Goal: Book appointment/travel/reservation

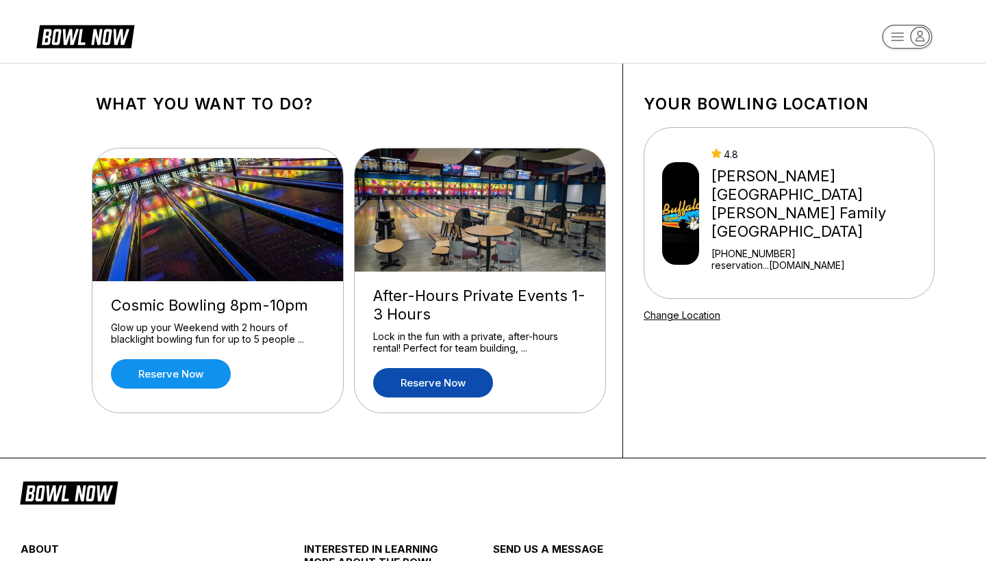
click at [452, 380] on link "Reserve now" at bounding box center [433, 382] width 120 height 29
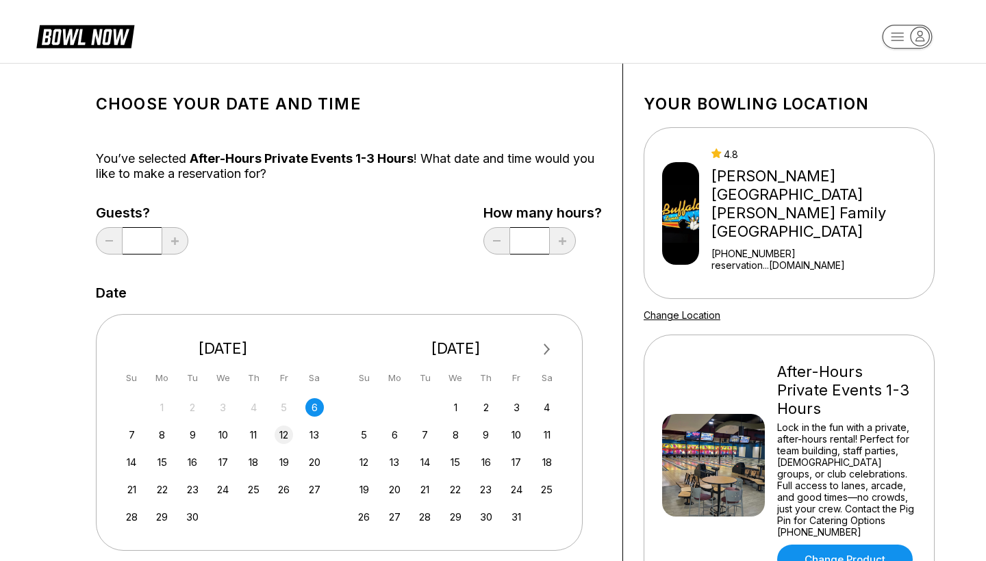
click at [283, 435] on div "12" at bounding box center [283, 435] width 18 height 18
click at [177, 240] on icon at bounding box center [175, 242] width 8 height 8
click at [175, 243] on icon at bounding box center [175, 242] width 8 height 8
click at [177, 240] on icon at bounding box center [175, 242] width 8 height 8
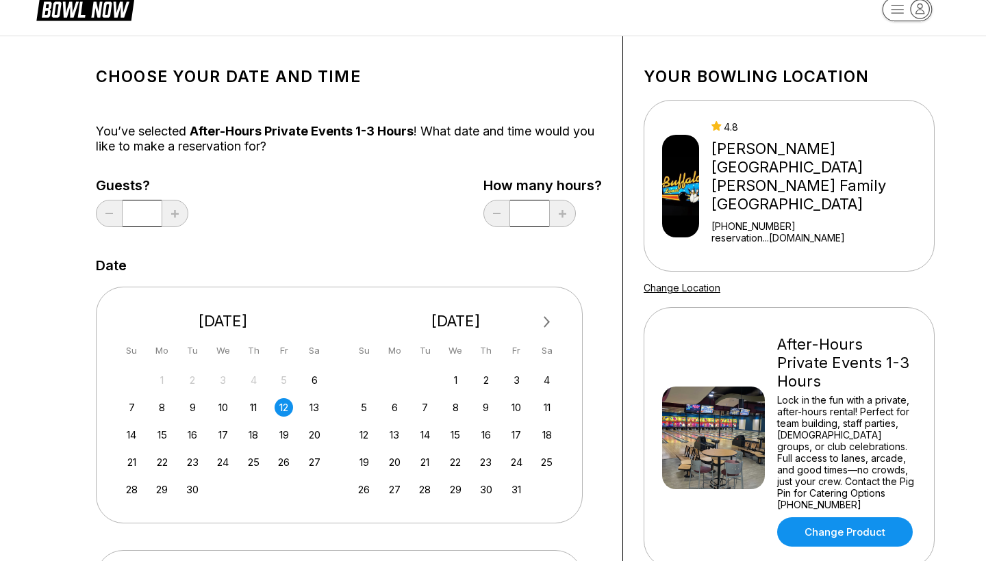
scroll to position [32, 0]
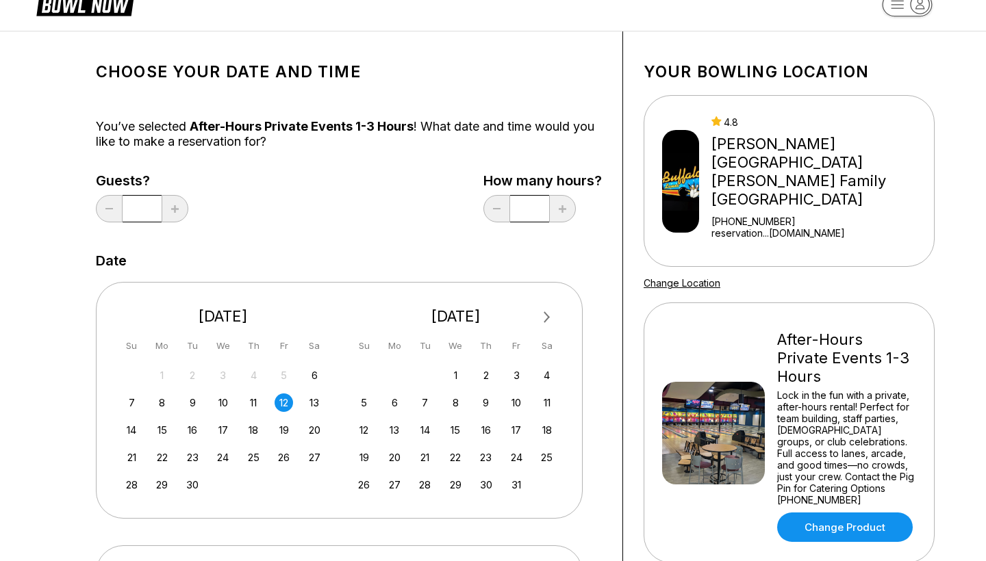
click at [539, 212] on input "*" at bounding box center [529, 208] width 39 height 27
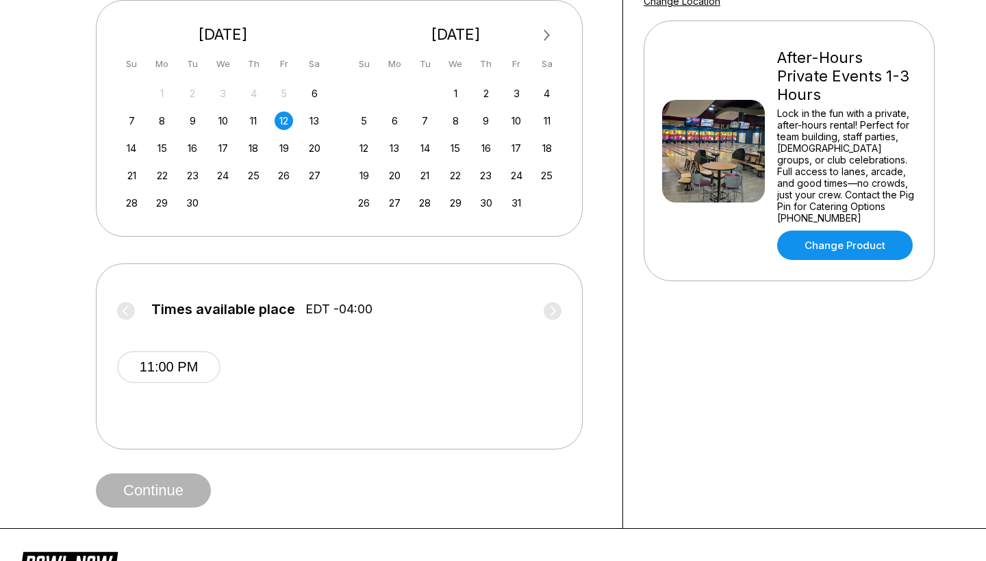
scroll to position [316, 0]
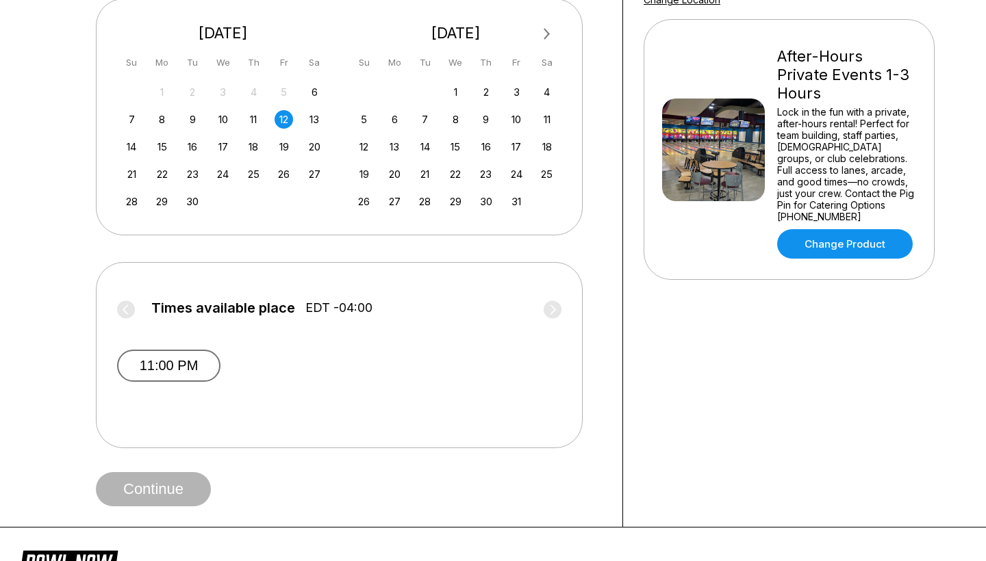
click at [192, 370] on button "11:00 PM" at bounding box center [168, 366] width 103 height 32
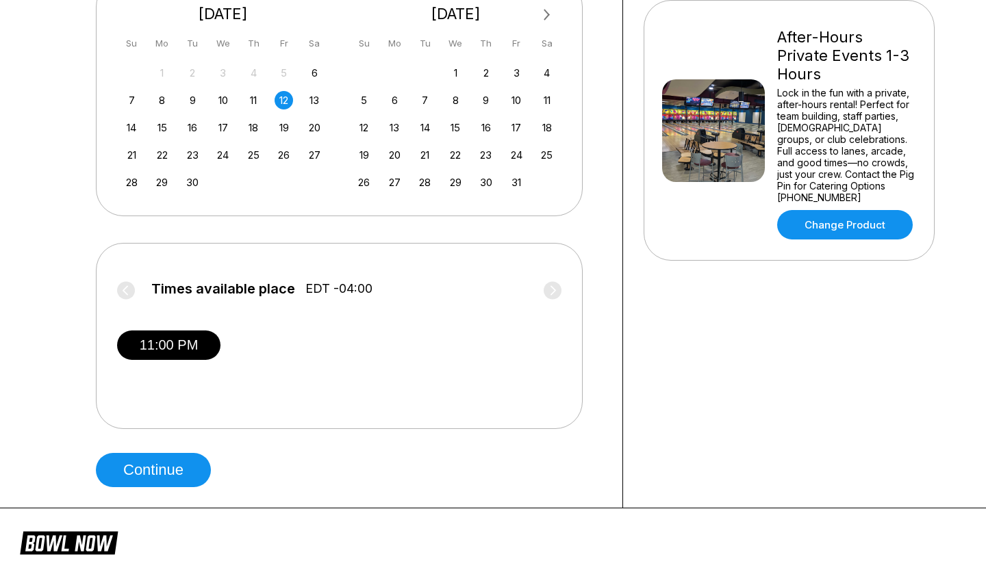
scroll to position [246, 0]
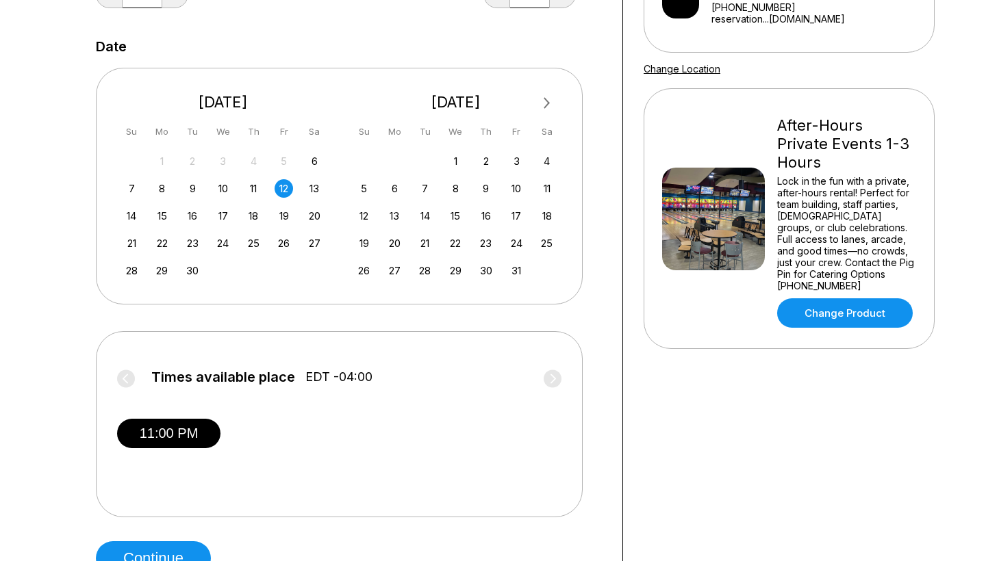
click at [840, 288] on div "After-Hours Private Events 1-3 Hours Lock in the fun with a private, after-hour…" at bounding box center [788, 218] width 291 height 261
click at [830, 298] on link "Change Product" at bounding box center [845, 312] width 136 height 29
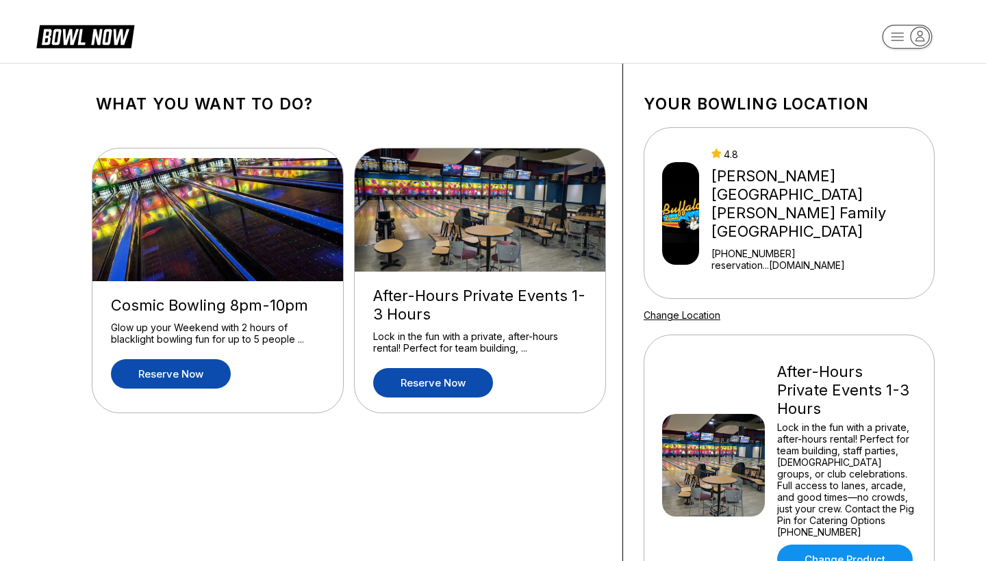
click at [146, 368] on link "Reserve now" at bounding box center [171, 373] width 120 height 29
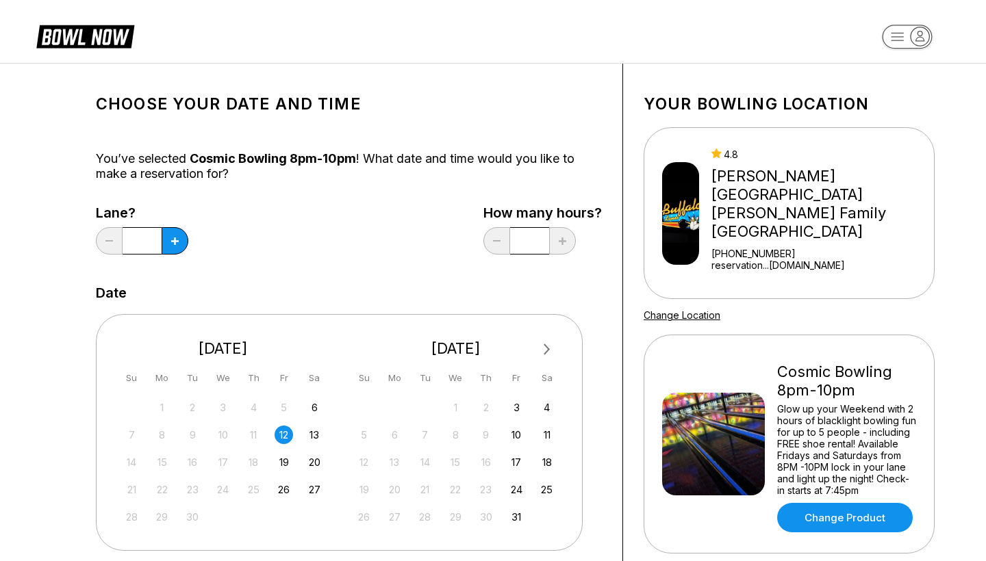
click at [183, 230] on div "Lane? *" at bounding box center [142, 233] width 92 height 56
click at [175, 238] on icon at bounding box center [175, 242] width 8 height 8
click at [164, 249] on button at bounding box center [175, 240] width 27 height 27
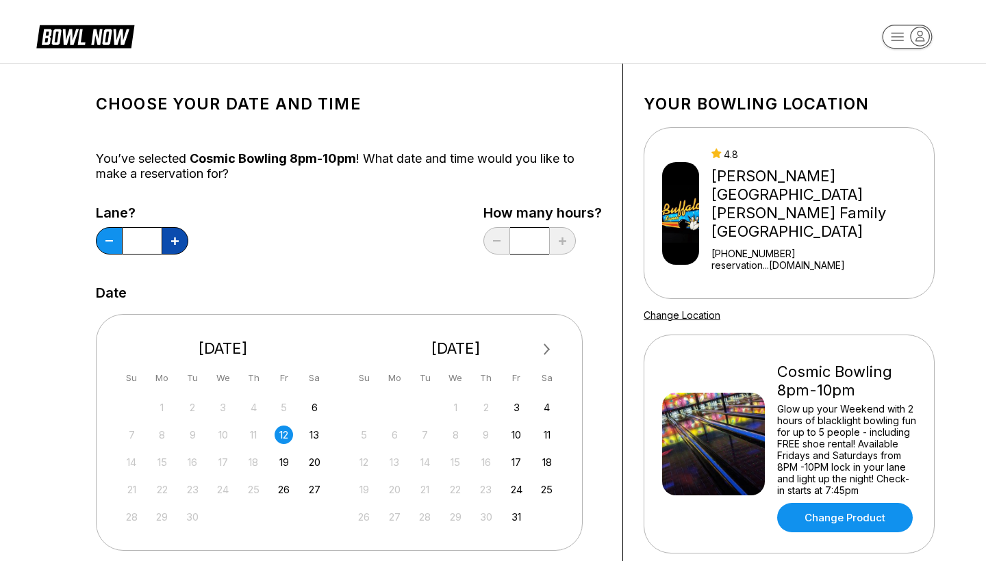
click at [164, 249] on button at bounding box center [175, 240] width 27 height 27
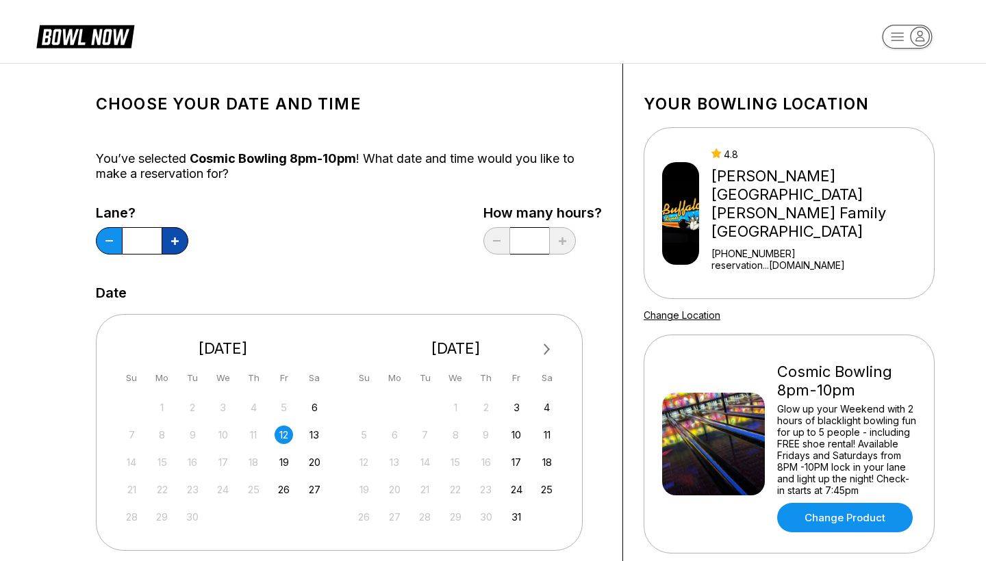
click at [164, 249] on button at bounding box center [175, 240] width 27 height 27
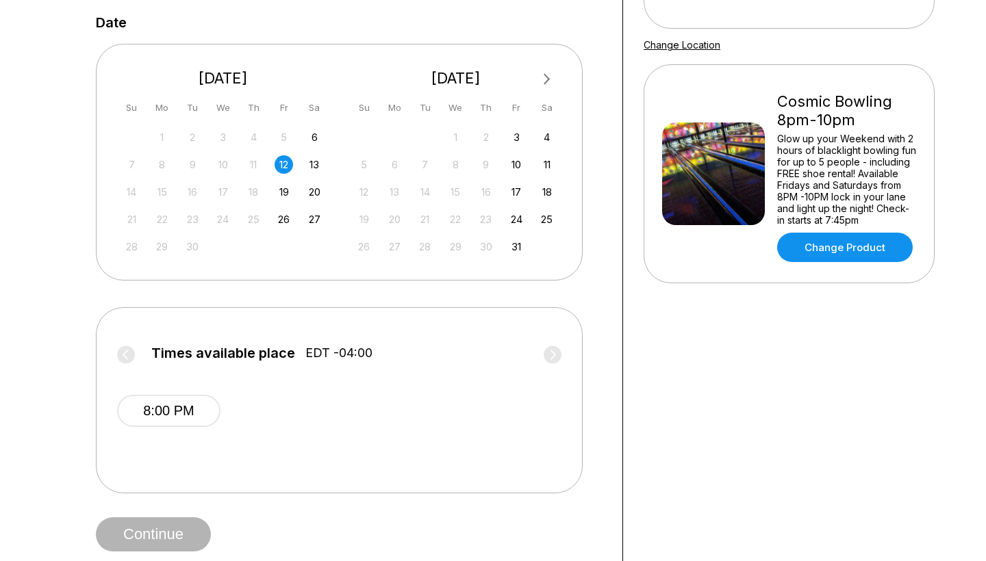
scroll to position [148, 0]
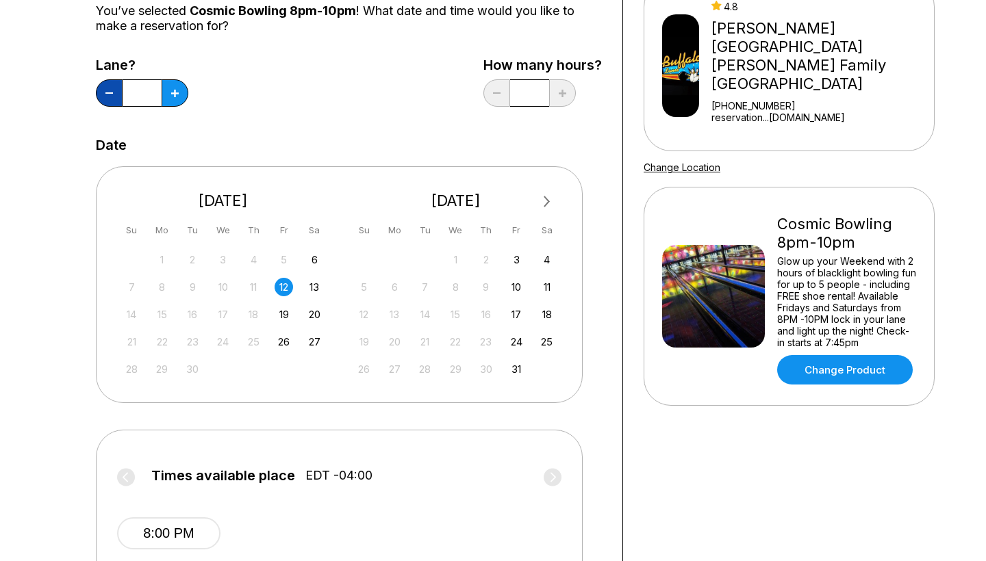
click at [116, 86] on button at bounding box center [109, 92] width 27 height 27
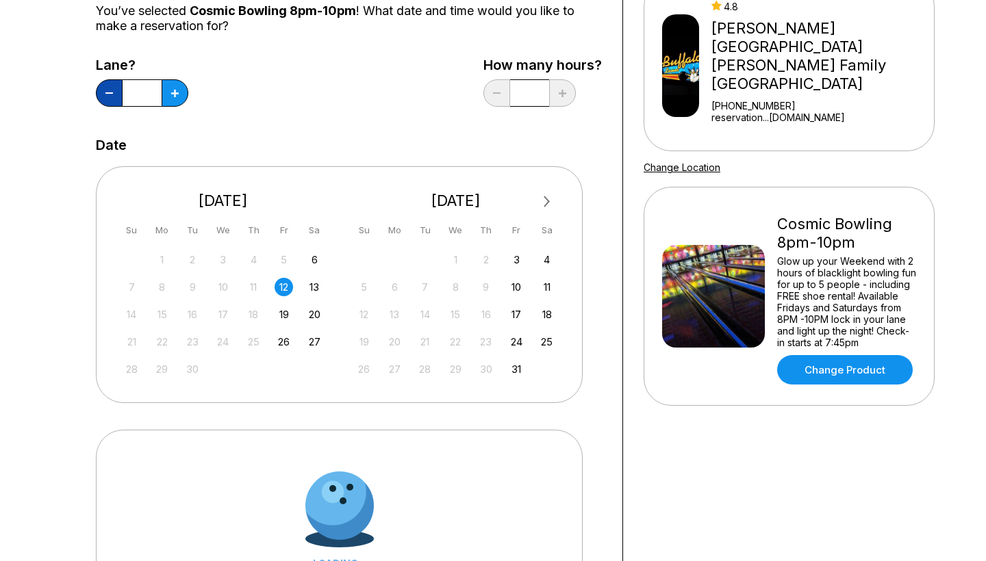
click at [116, 86] on button at bounding box center [109, 92] width 27 height 27
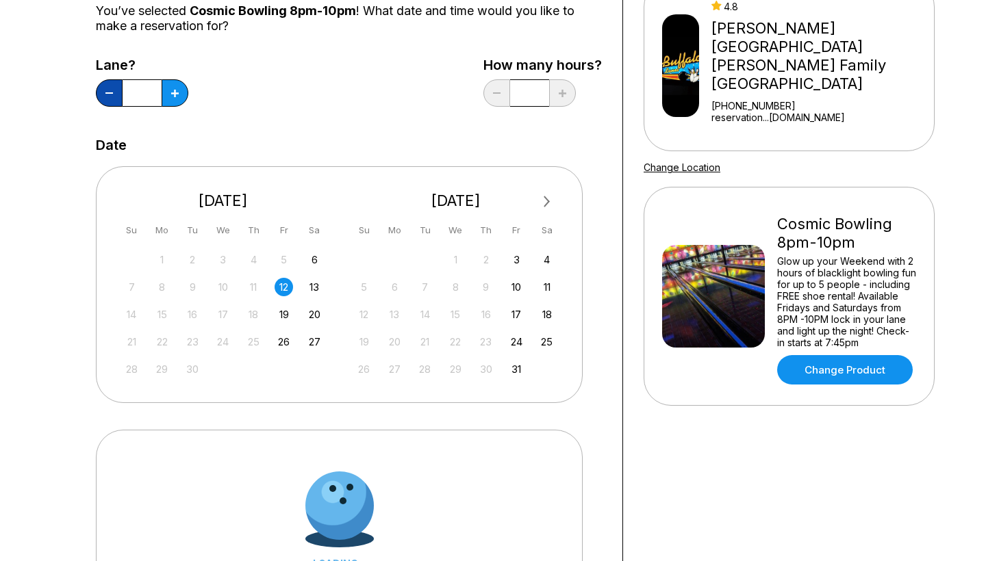
click at [116, 86] on button at bounding box center [109, 92] width 27 height 27
type input "*"
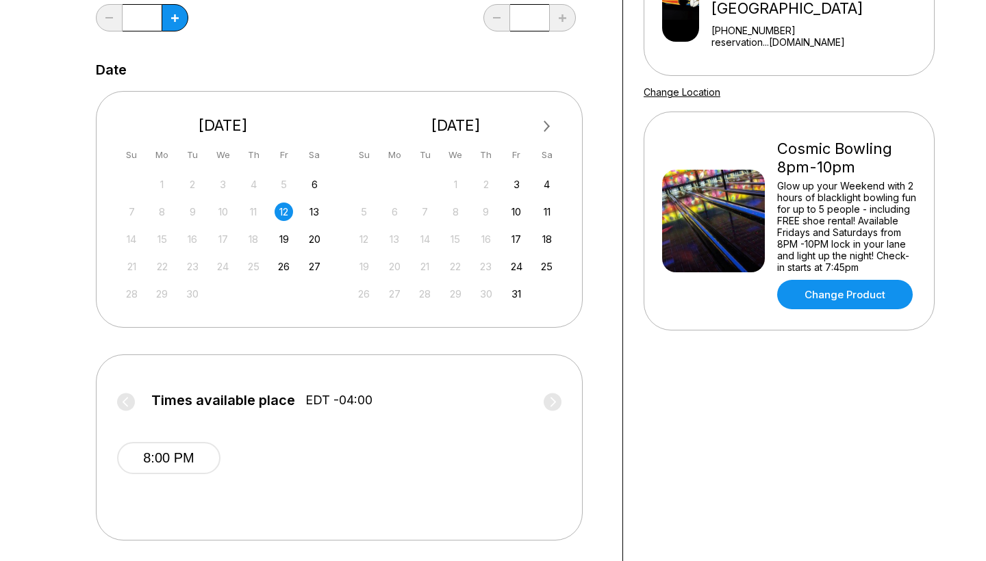
scroll to position [264, 0]
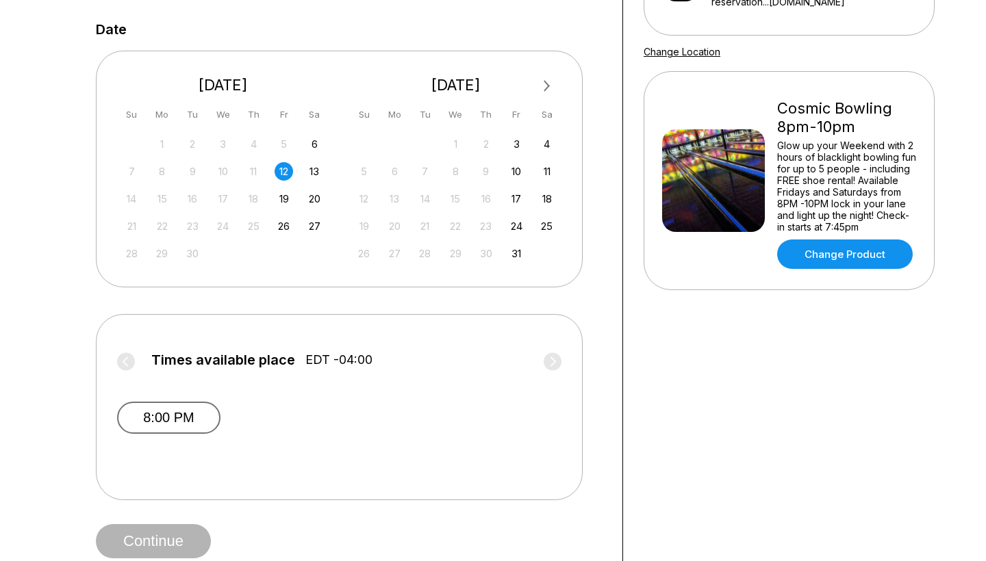
click at [155, 403] on button "8:00 PM" at bounding box center [168, 418] width 103 height 32
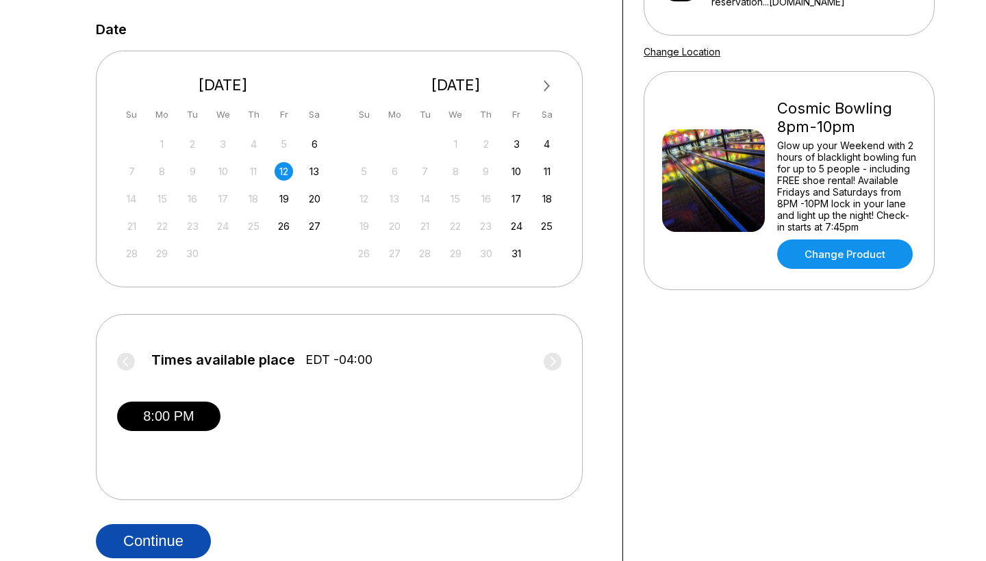
click at [184, 536] on button "Continue" at bounding box center [153, 541] width 115 height 34
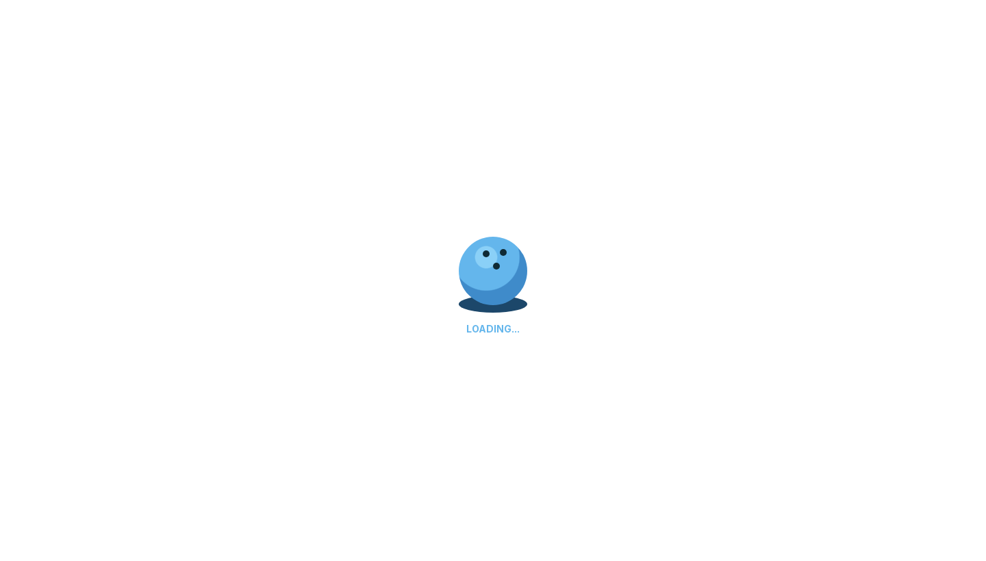
select select "**"
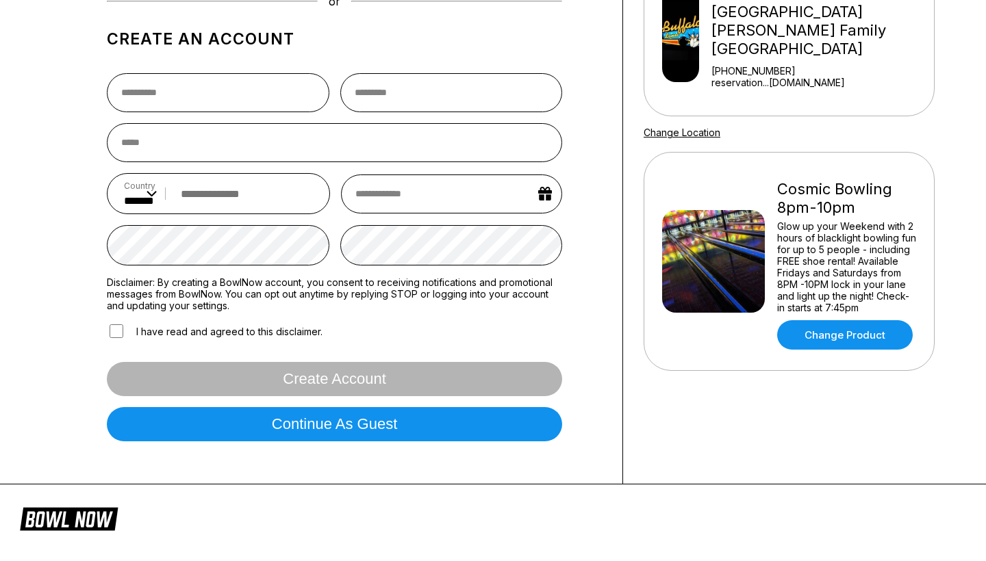
scroll to position [323, 0]
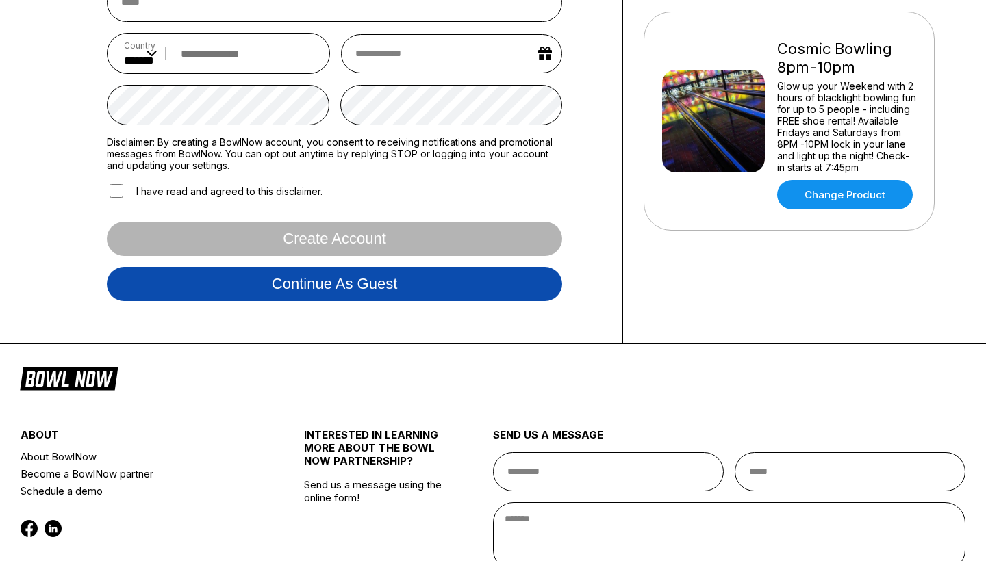
click at [392, 289] on button "Continue as guest" at bounding box center [334, 284] width 455 height 34
